Goal: Find specific page/section: Locate a particular part of the current website

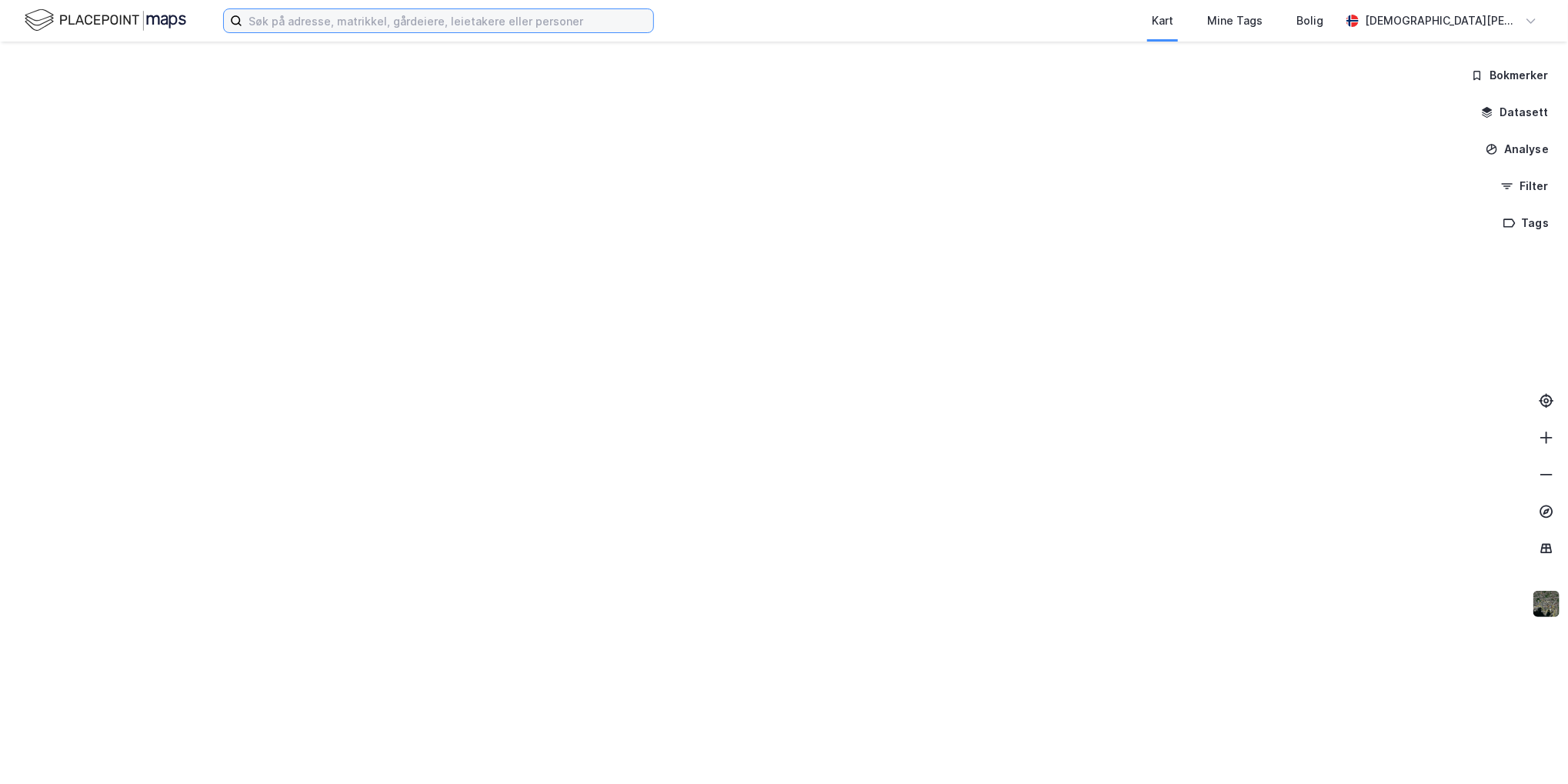
click at [332, 15] on input at bounding box center [447, 21] width 411 height 23
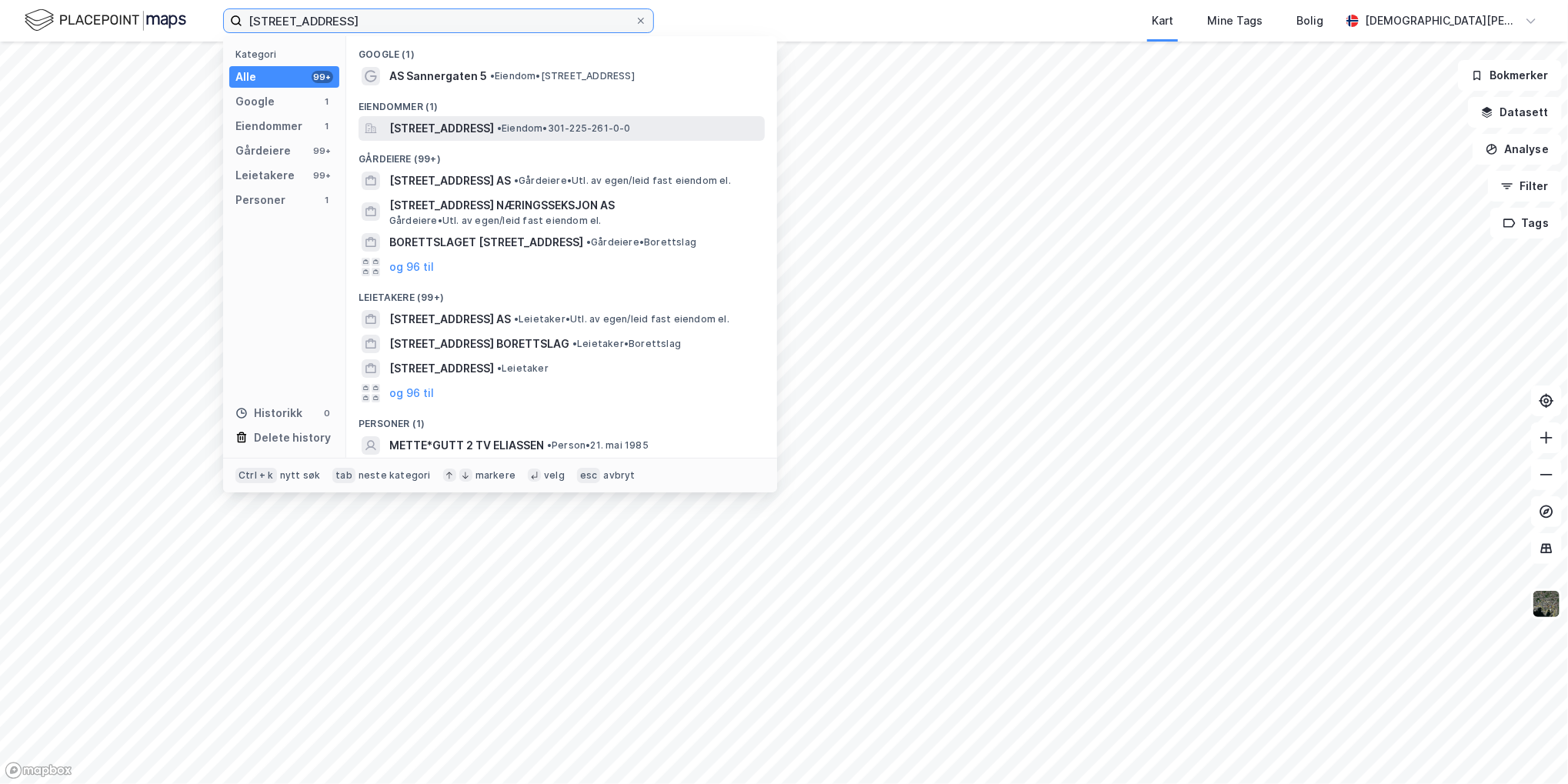
type input "[STREET_ADDRESS]"
click at [494, 129] on span "[STREET_ADDRESS]" at bounding box center [442, 128] width 105 height 18
